Goal: Complete application form: Complete application form

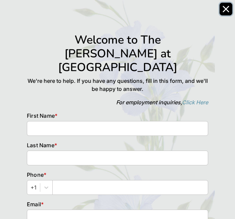
click at [225, 10] on icon "Close" at bounding box center [225, 8] width 5 height 5
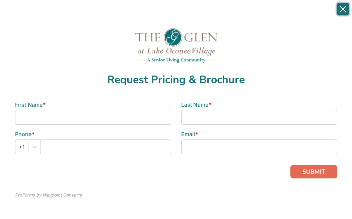
click at [341, 7] on icon "Close" at bounding box center [342, 8] width 5 height 5
click at [53, 13] on input at bounding box center [93, 117] width 156 height 15
type input "[PERSON_NAME]"
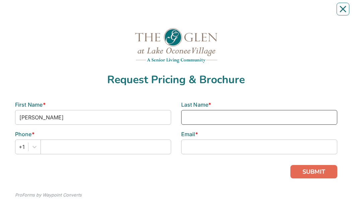
type input "[PERSON_NAME]"
type input "7039818817"
type input "[PERSON_NAME][EMAIL_ADDRESS][DOMAIN_NAME]"
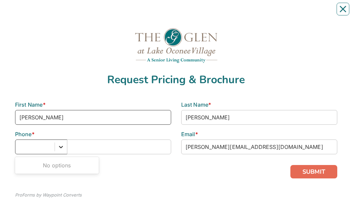
click at [60, 13] on div "0 results available for search term 7039818817. Use Up and Down to choose optio…" at bounding box center [93, 146] width 156 height 15
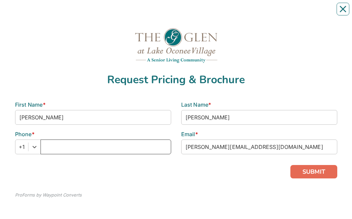
click at [69, 13] on input "text" at bounding box center [106, 146] width 131 height 15
type input "7039818817"
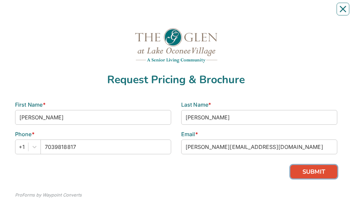
click at [314, 13] on button "SUBMIT" at bounding box center [314, 171] width 47 height 13
